Goal: Find specific page/section: Find specific page/section

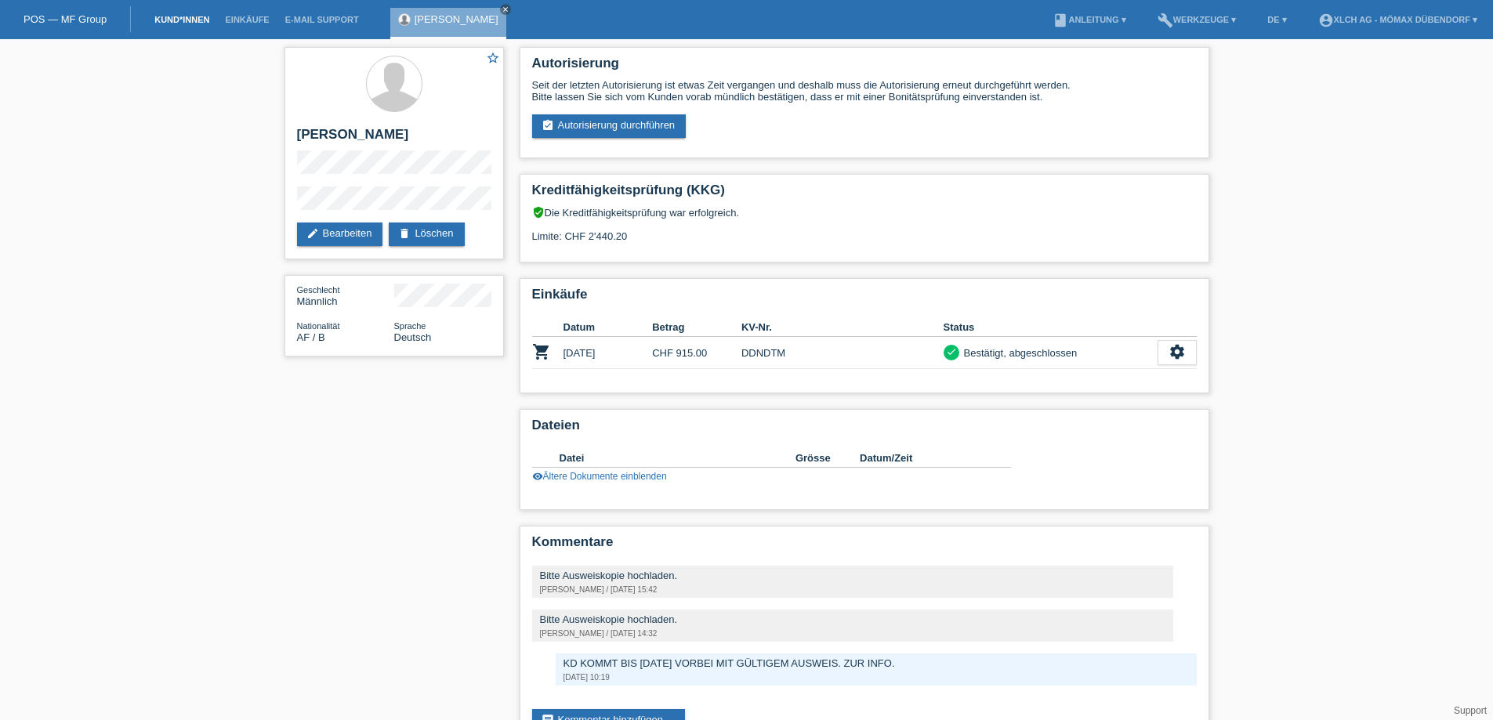
click at [200, 17] on link "Kund*innen" at bounding box center [182, 19] width 71 height 9
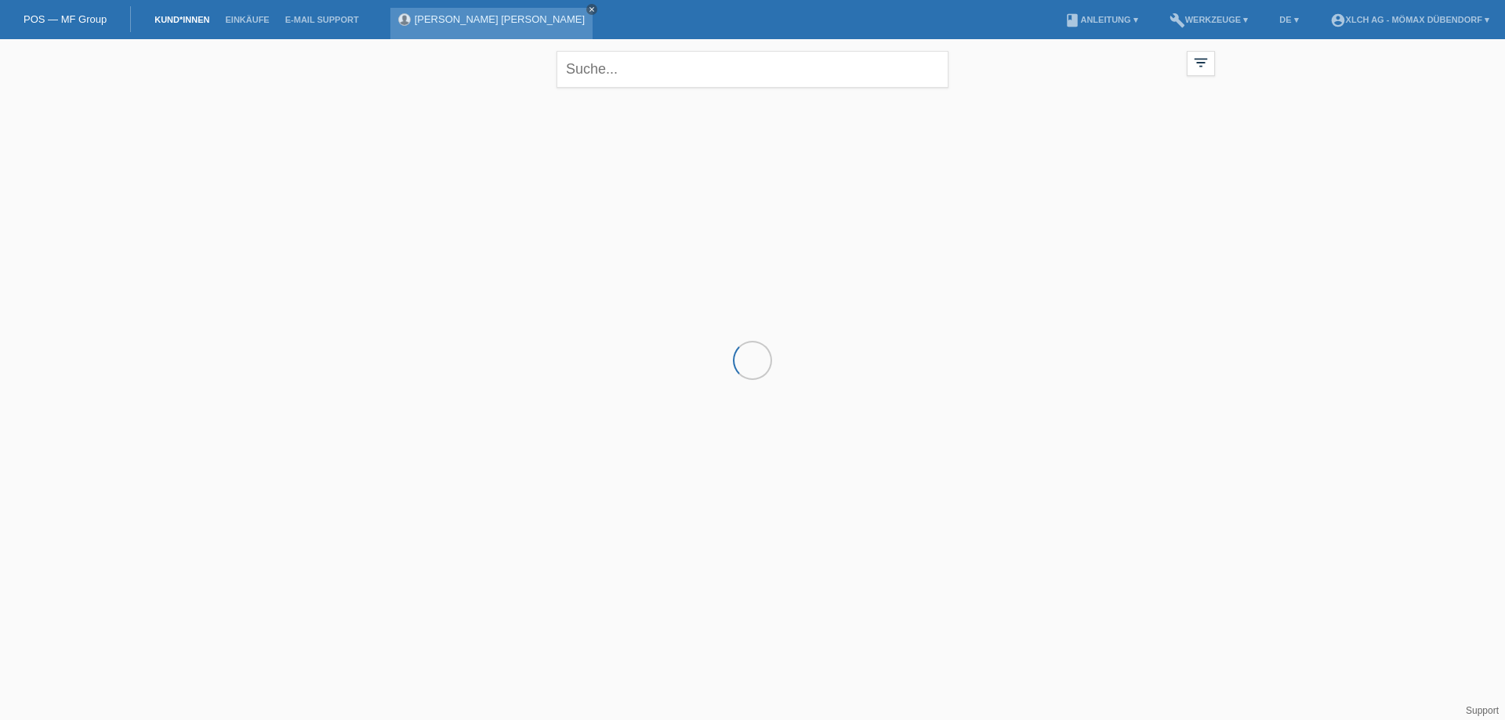
click at [588, 5] on icon "close" at bounding box center [592, 9] width 8 height 8
click at [592, 58] on input "text" at bounding box center [753, 69] width 392 height 37
type input "häberli"
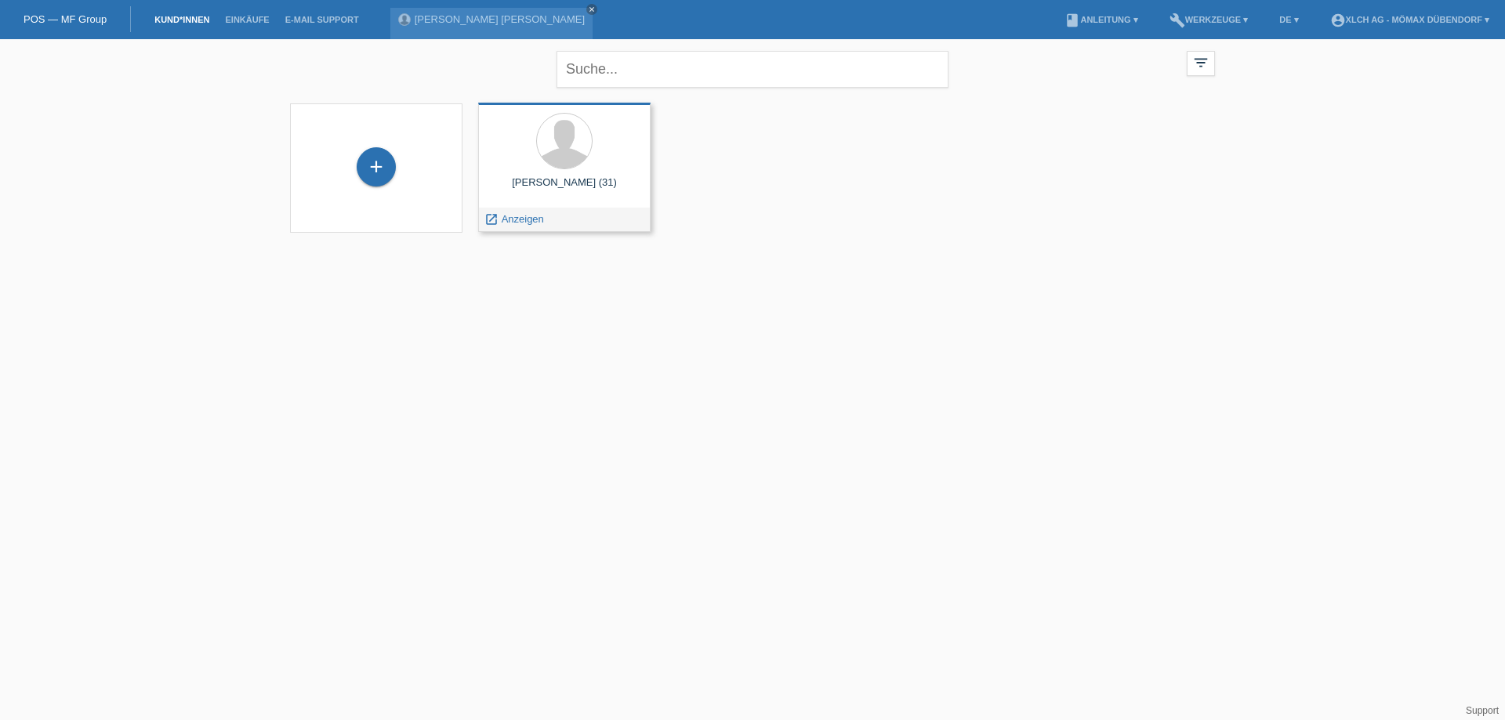
click at [620, 164] on div at bounding box center [564, 142] width 147 height 59
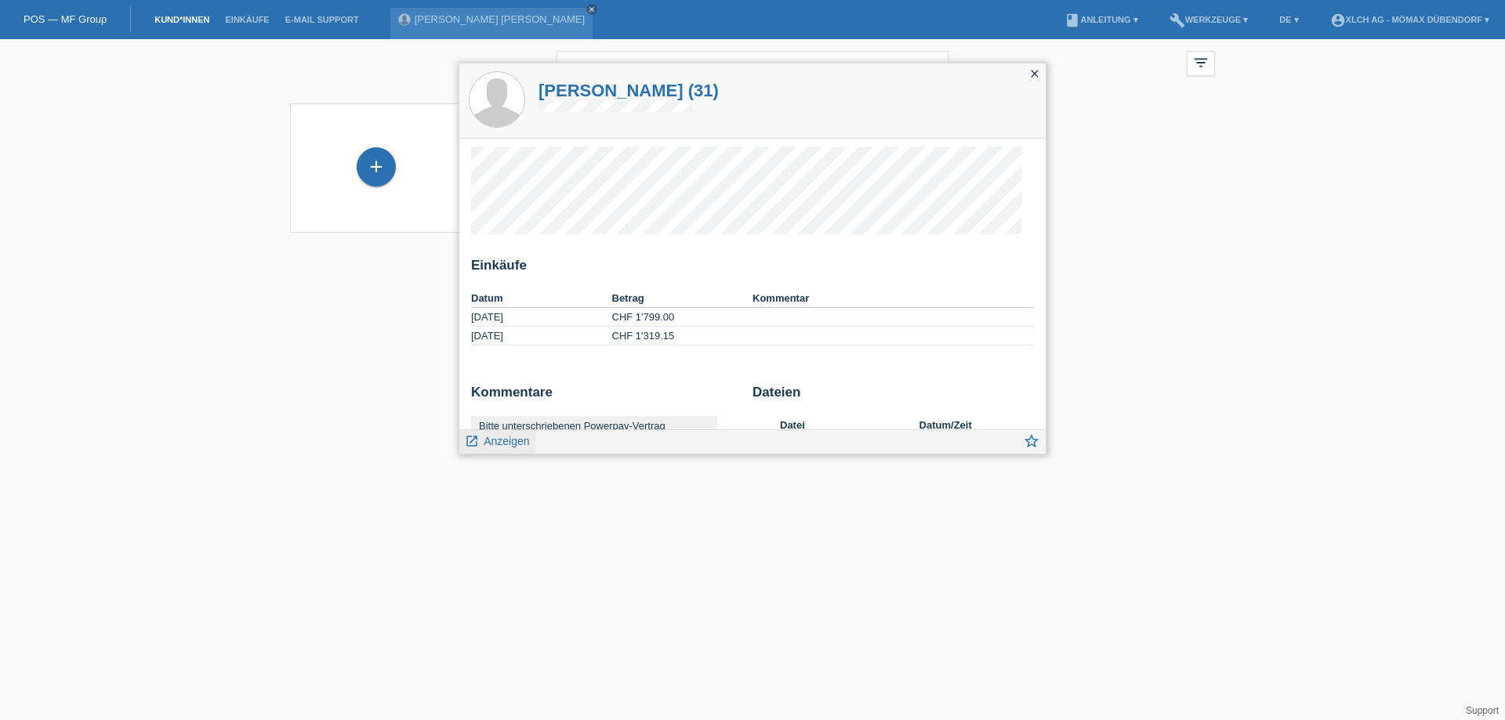
click at [495, 450] on div "launch Anzeigen" at bounding box center [497, 442] width 76 height 24
click at [505, 444] on span "Anzeigen" at bounding box center [506, 441] width 45 height 13
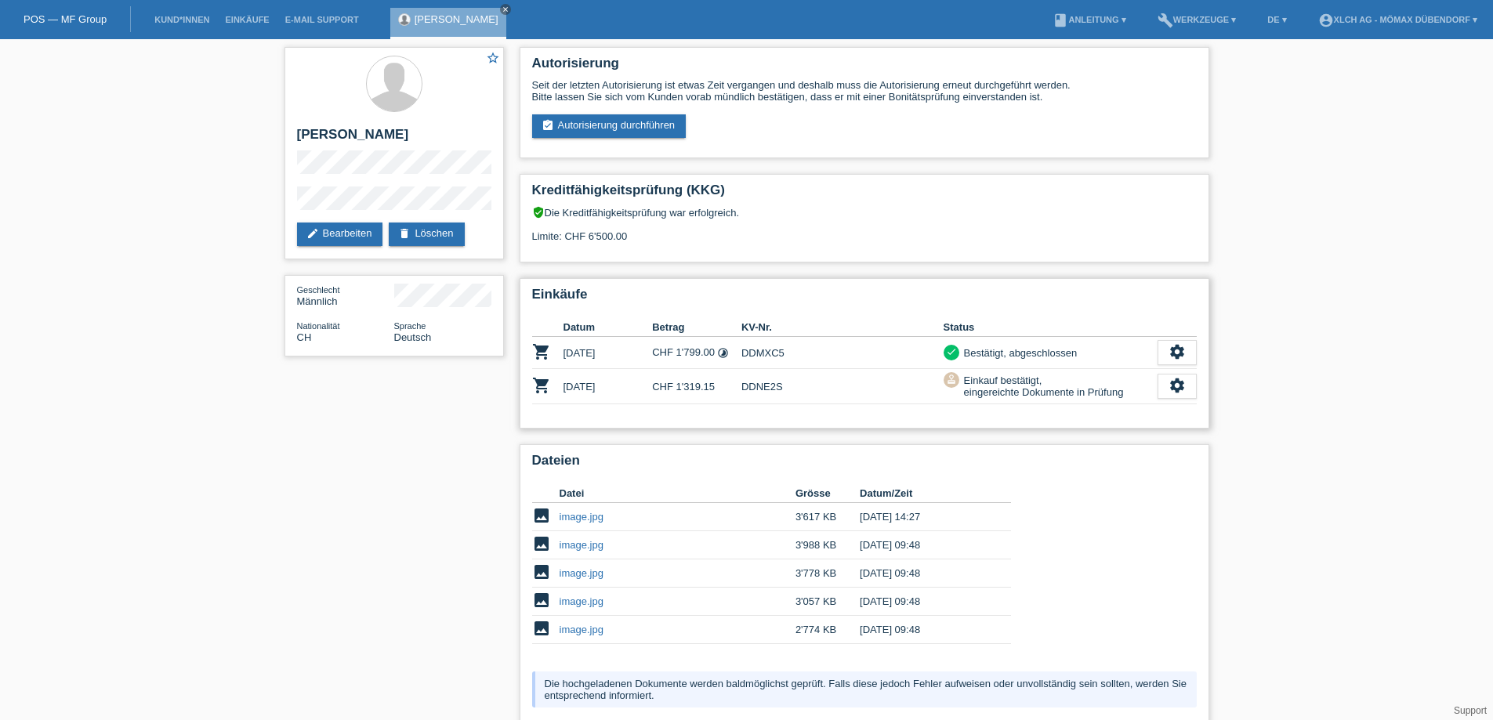
click at [763, 390] on td "DDNE2S" at bounding box center [843, 386] width 202 height 35
copy td "DDNE2S"
click at [792, 387] on td "DDNE2S" at bounding box center [843, 386] width 202 height 35
